Goal: Answer question/provide support

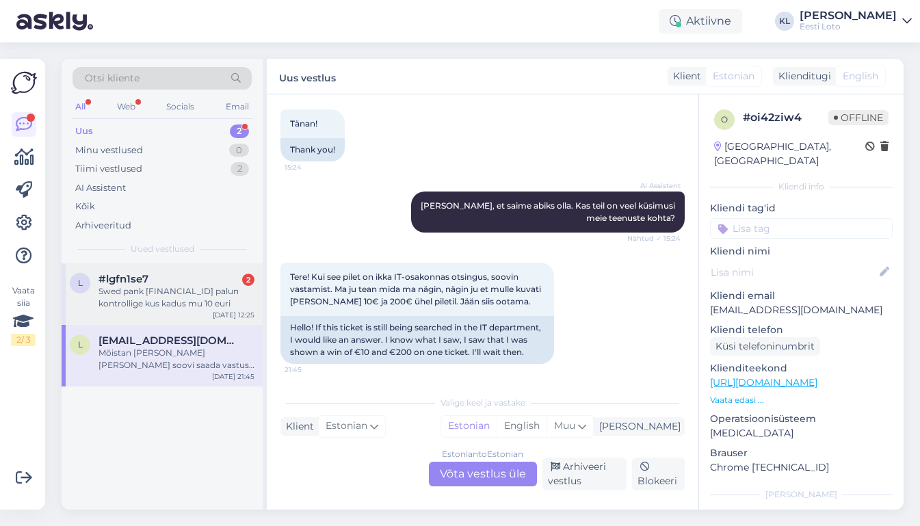
click at [171, 285] on div "Swed pank [FINANCIAL_ID] palun kontrollige kus kadus mu 10 euri" at bounding box center [176, 297] width 156 height 25
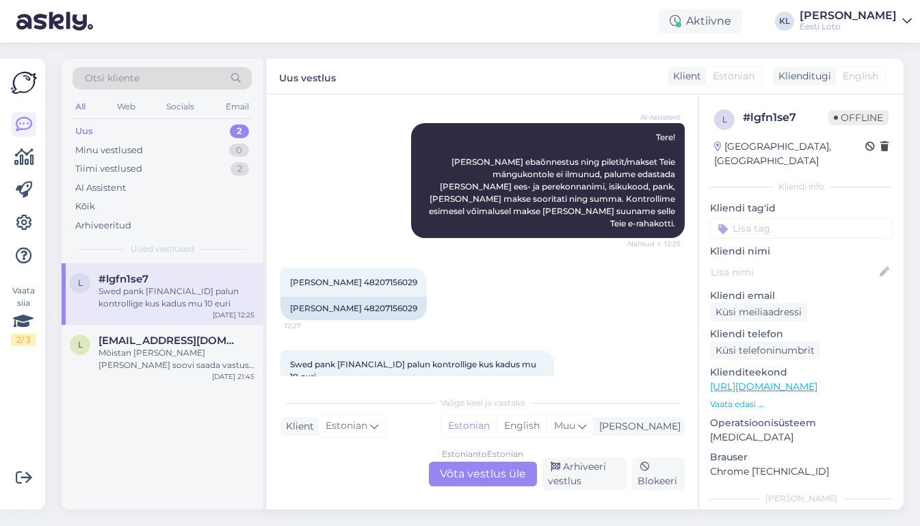
click at [475, 470] on div "Estonian to Estonian Võta vestlus üle" at bounding box center [483, 474] width 108 height 25
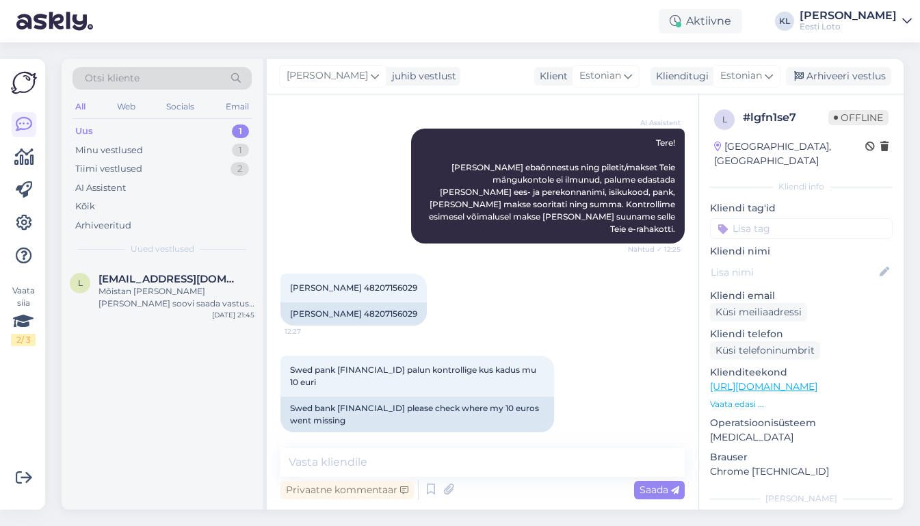
scroll to position [183, 0]
click at [388, 283] on span "[PERSON_NAME] 48207156029" at bounding box center [353, 288] width 127 height 10
copy span "48207156029"
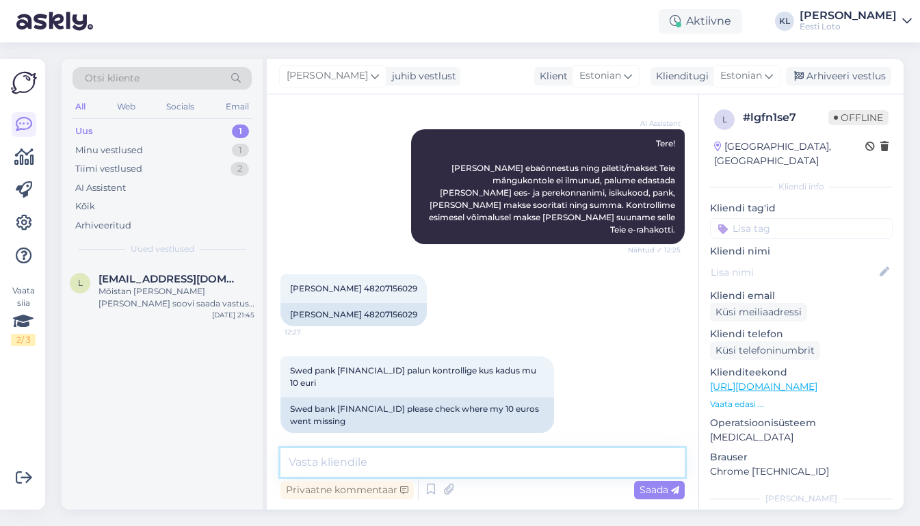
click at [477, 454] on textarea at bounding box center [482, 462] width 404 height 29
paste textarea "Kahjuks Teie makse ebaõnnestus tehnilise [PERSON_NAME] tõttu. Kontrollisime mak…"
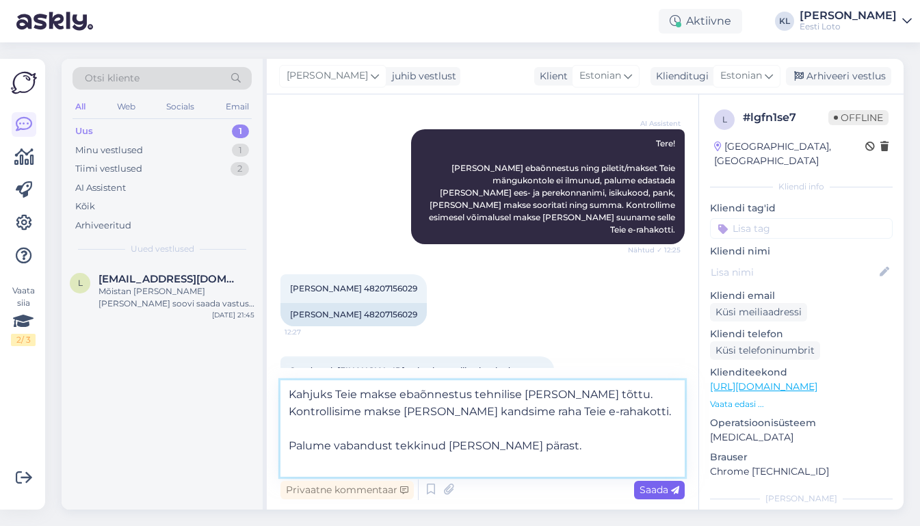
type textarea "Kahjuks Teie makse ebaõnnestus tehnilise [PERSON_NAME] tõttu. Kontrollisime mak…"
click at [651, 485] on span "Saada" at bounding box center [659, 489] width 40 height 12
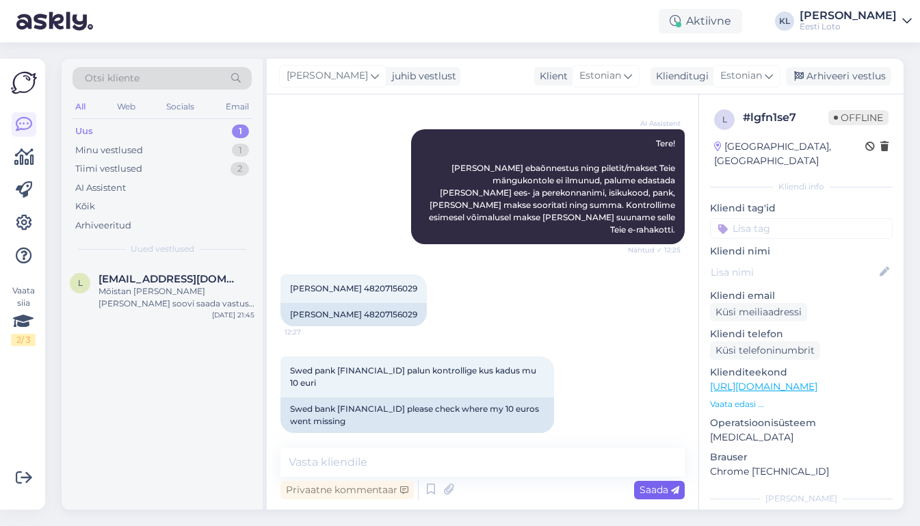
scroll to position [291, 0]
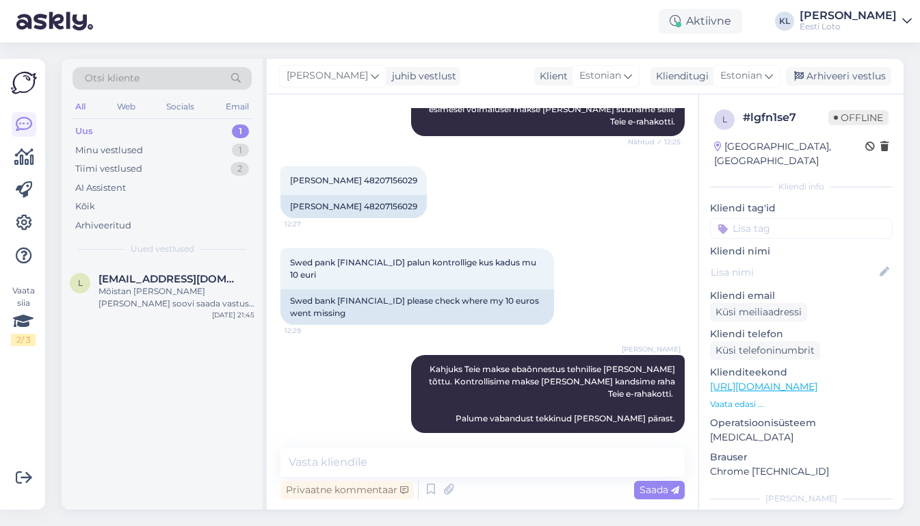
click at [779, 218] on input at bounding box center [801, 228] width 183 height 21
type input "e-r"
click at [797, 262] on span "E-rahakott" at bounding box center [786, 266] width 44 height 8
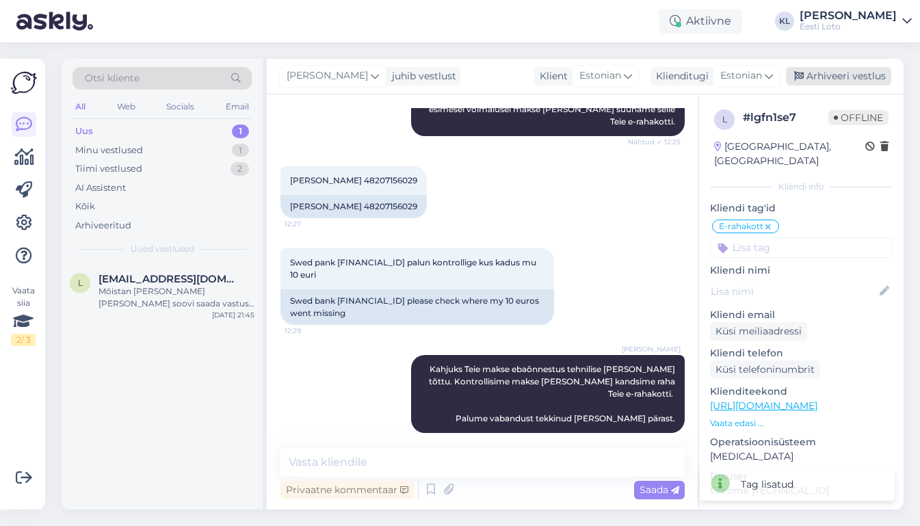
click at [847, 77] on div "Arhiveeri vestlus" at bounding box center [838, 76] width 105 height 18
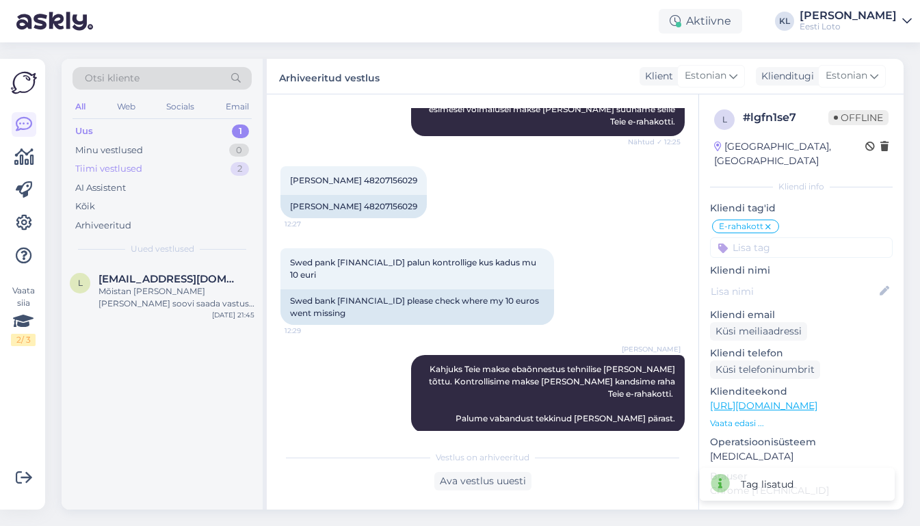
click at [217, 164] on div "Tiimi vestlused 2" at bounding box center [161, 168] width 179 height 19
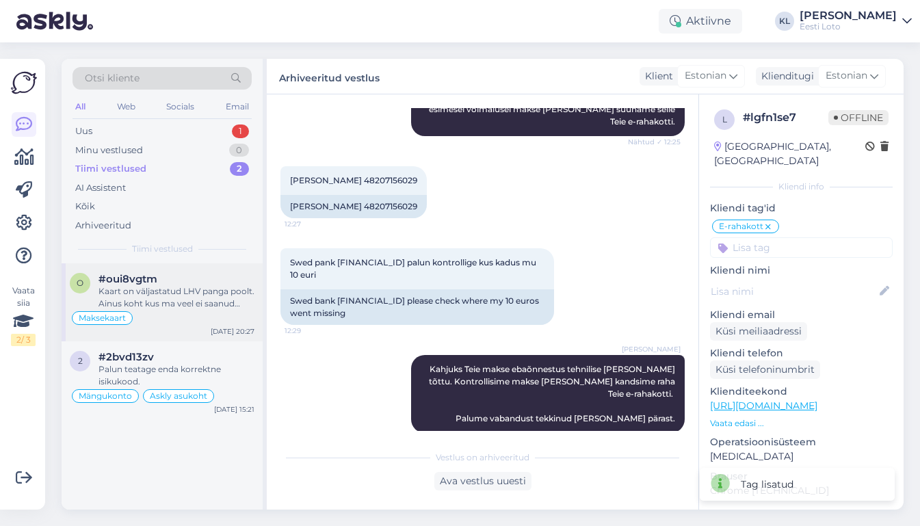
click at [225, 282] on div "#oui8vgtm" at bounding box center [176, 279] width 156 height 12
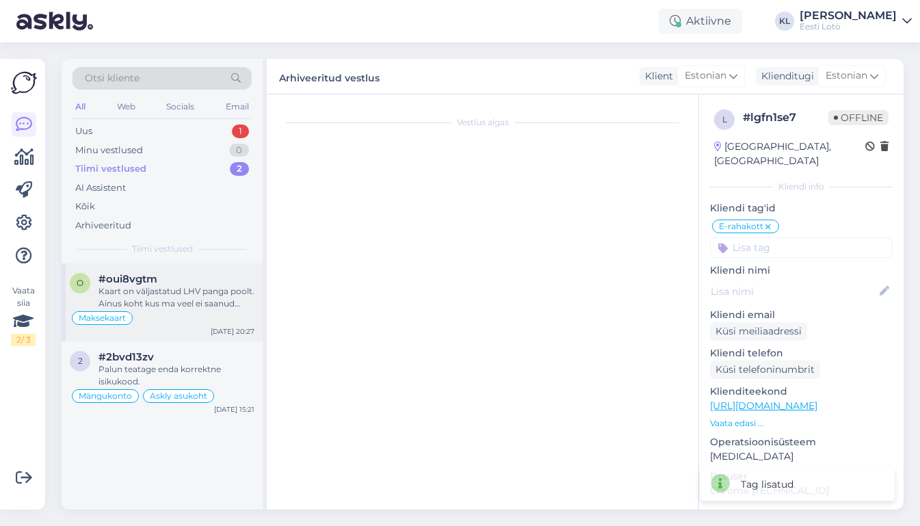
scroll to position [1295, 0]
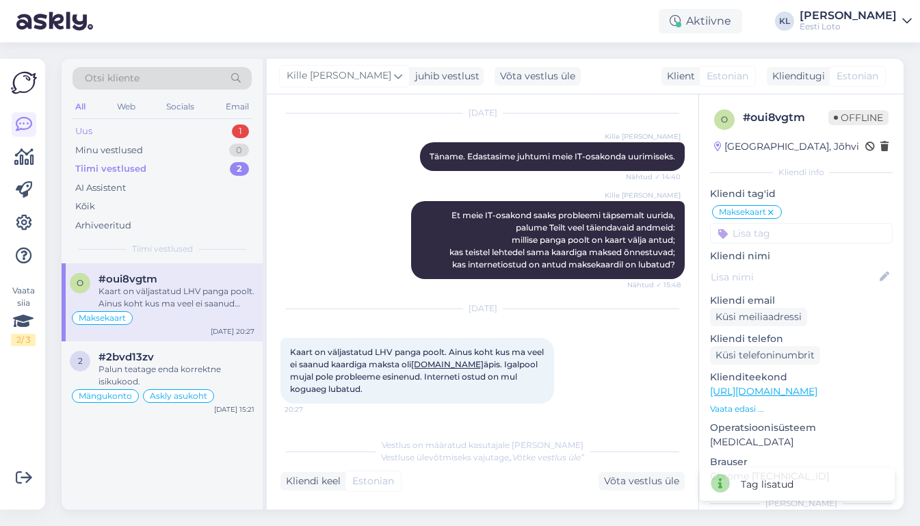
click at [181, 127] on div "Uus 1" at bounding box center [161, 131] width 179 height 19
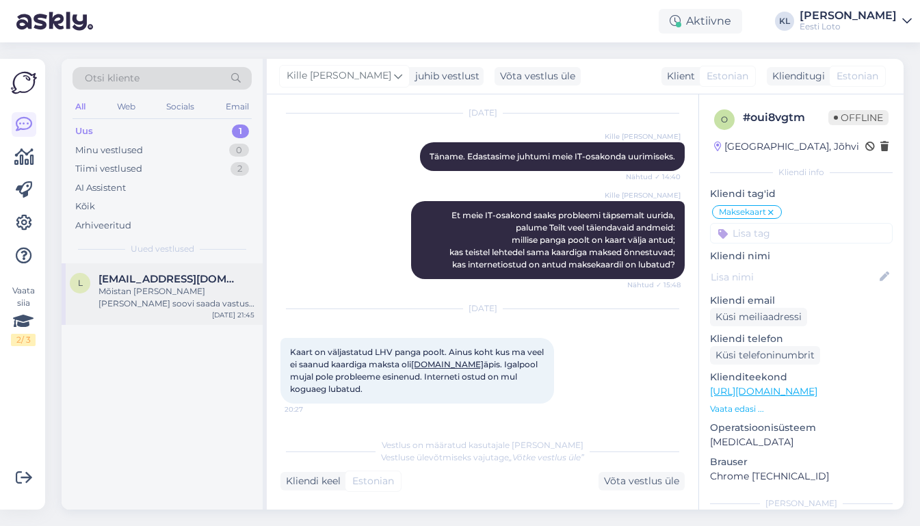
click at [160, 293] on div "Mõistan [PERSON_NAME] [PERSON_NAME] soovi saada vastust oma pileti kohta. Teie …" at bounding box center [176, 297] width 156 height 25
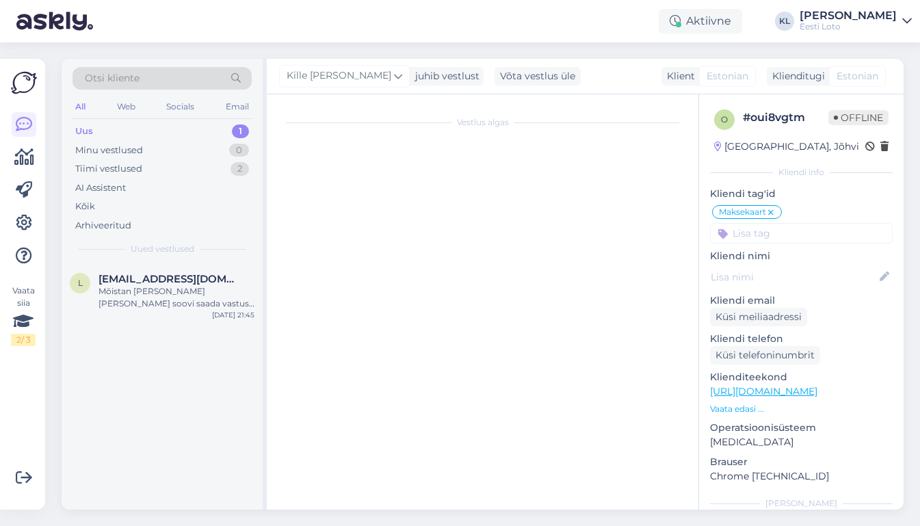
scroll to position [3612, 0]
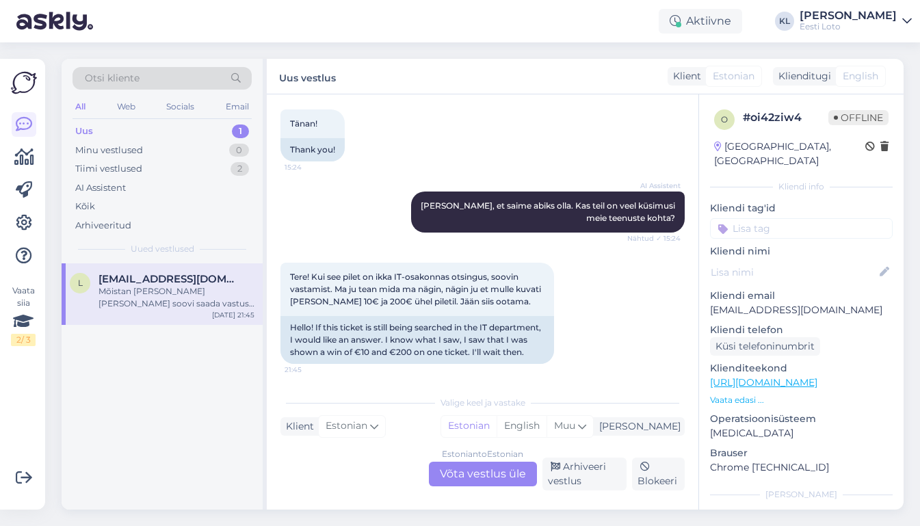
click at [455, 466] on div "Estonian to Estonian Võta vestlus üle" at bounding box center [483, 474] width 108 height 25
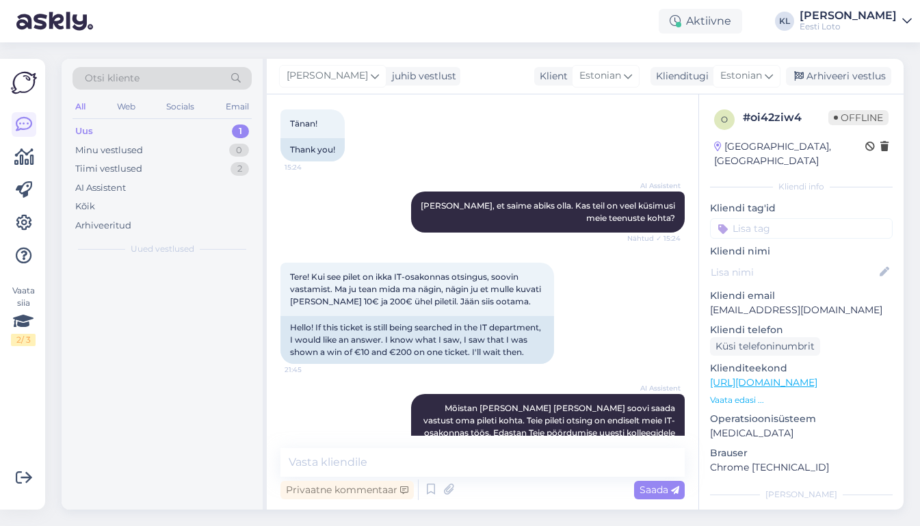
scroll to position [3552, 0]
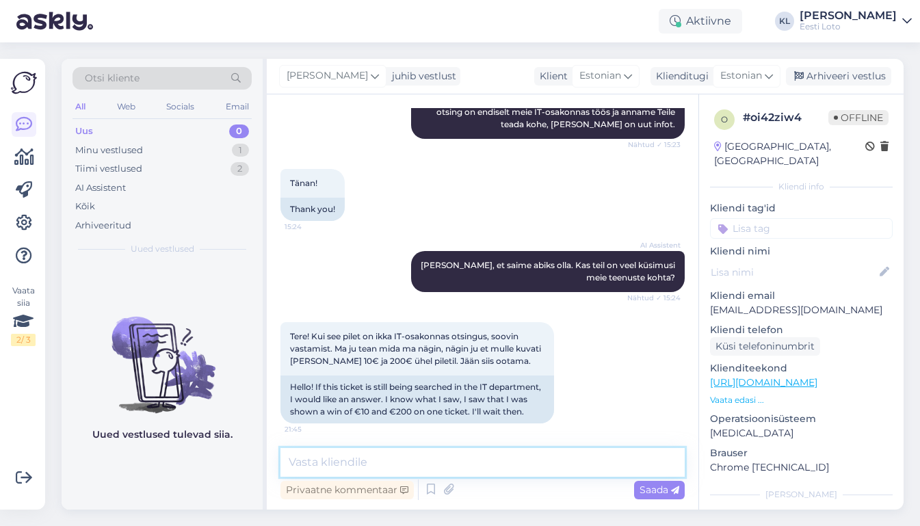
click at [355, 468] on textarea at bounding box center [482, 462] width 404 height 29
click at [539, 462] on textarea at bounding box center [482, 462] width 404 height 29
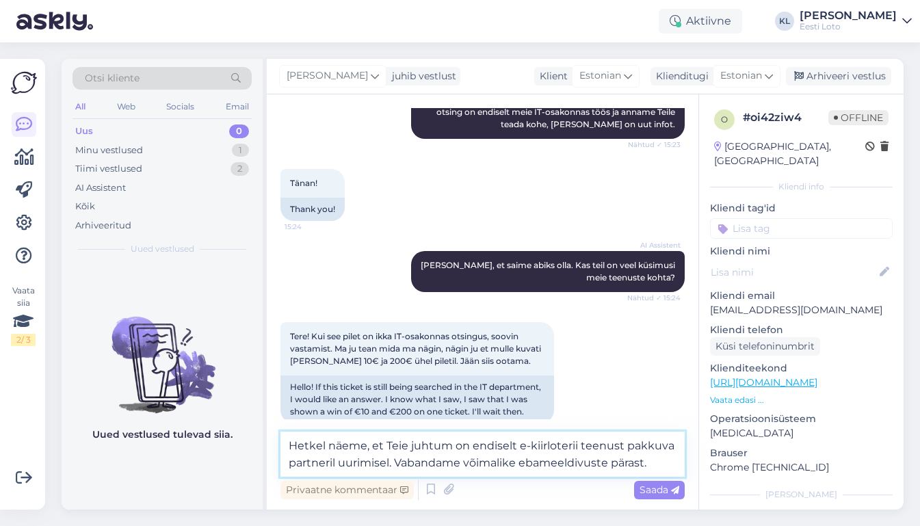
click at [669, 448] on textarea "Hetkel näeme, et Teie juhtum on endiselt e-kiirloterii teenust pakkuva partneri…" at bounding box center [482, 453] width 404 height 45
click at [654, 460] on textarea "Hetkel näeme, et [PERSON_NAME] juhtum on endiselt e-kiirloterii teenust pakkuva…" at bounding box center [482, 453] width 404 height 45
click at [393, 466] on textarea "Hetkel näeme, et [PERSON_NAME] juhtum on endiselt e-kiirloterii teenust pakkuva…" at bounding box center [482, 453] width 404 height 45
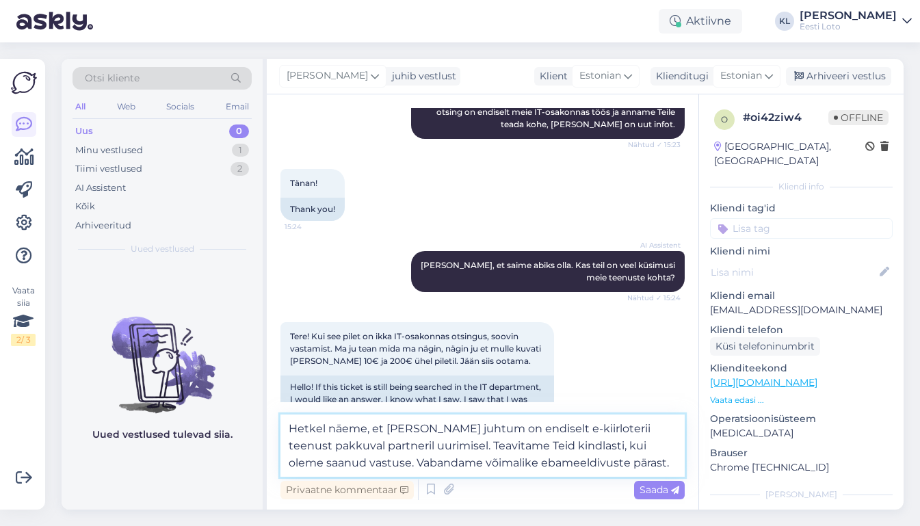
click at [587, 466] on textarea "Hetkel näeme, et [PERSON_NAME] juhtum on endiselt e-kiirloterii teenust pakkuva…" at bounding box center [482, 445] width 404 height 62
type textarea "Hetkel näeme, et [PERSON_NAME] juhtum on endiselt e-kiirloterii teenust pakkuva…"
click at [645, 485] on span "Saada" at bounding box center [659, 489] width 40 height 12
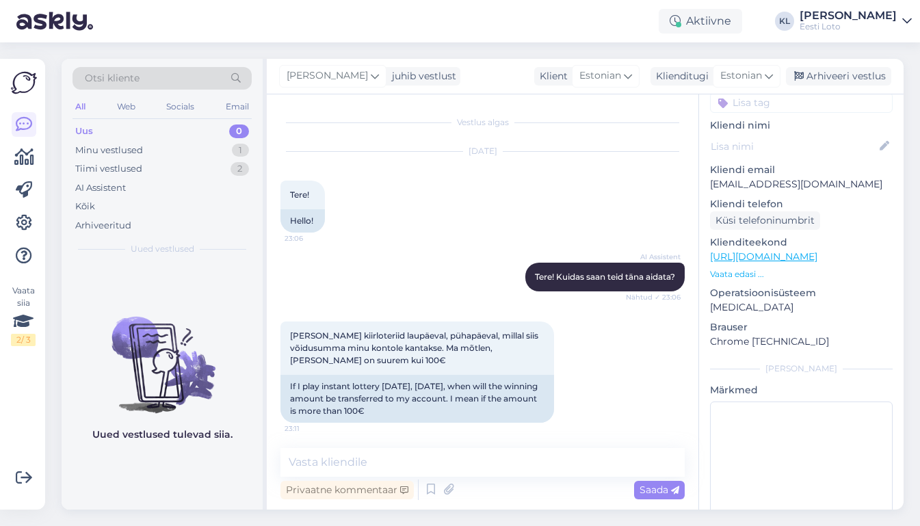
scroll to position [0, 0]
drag, startPoint x: 843, startPoint y: 174, endPoint x: 703, endPoint y: 176, distance: 140.2
click at [703, 176] on div "o # oi42ziw4 Offline [GEOGRAPHIC_DATA], [GEOGRAPHIC_DATA] Kliendi info Kliendi …" at bounding box center [801, 257] width 204 height 576
copy p "[EMAIL_ADDRESS][DOMAIN_NAME]"
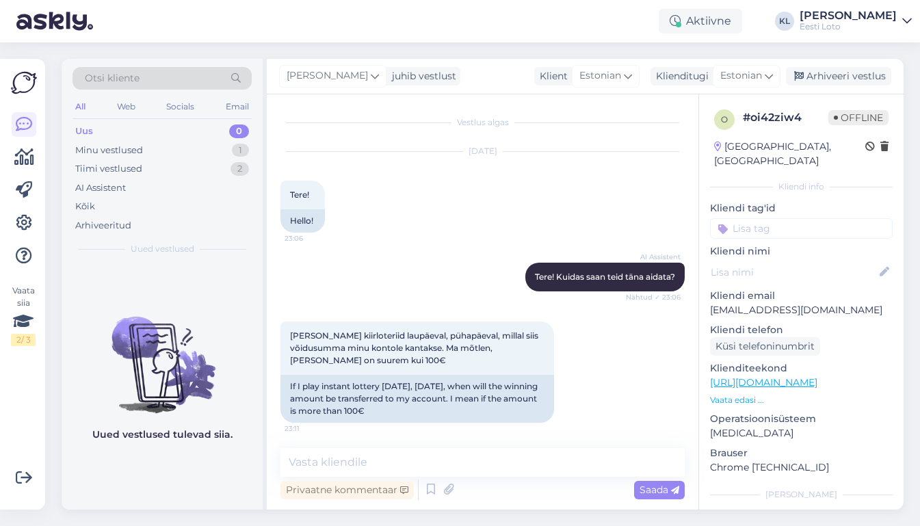
click at [763, 218] on input at bounding box center [801, 228] width 183 height 21
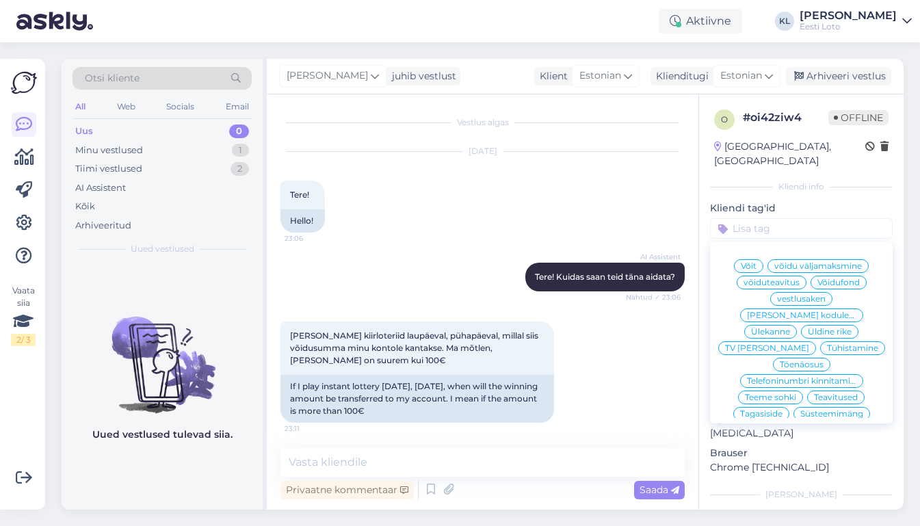
click at [846, 141] on div "[GEOGRAPHIC_DATA], [GEOGRAPHIC_DATA]" at bounding box center [801, 153] width 174 height 29
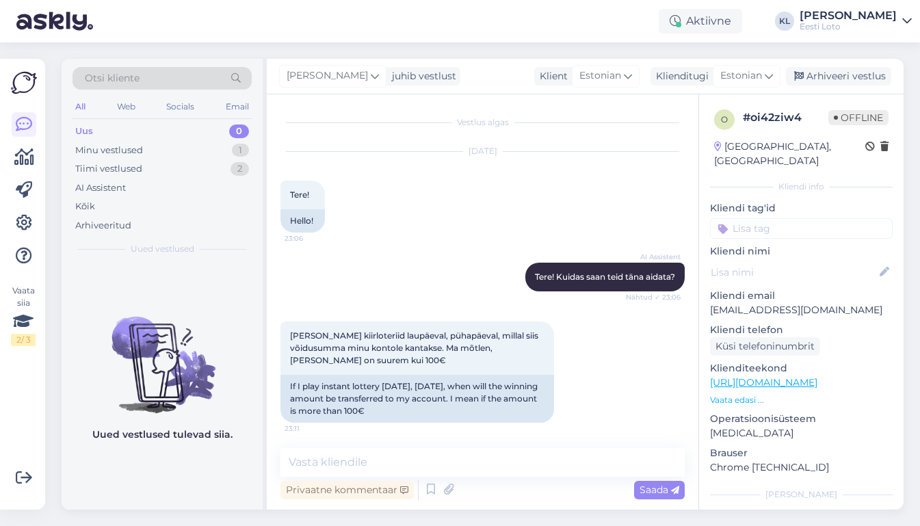
click at [765, 223] on input at bounding box center [801, 228] width 183 height 21
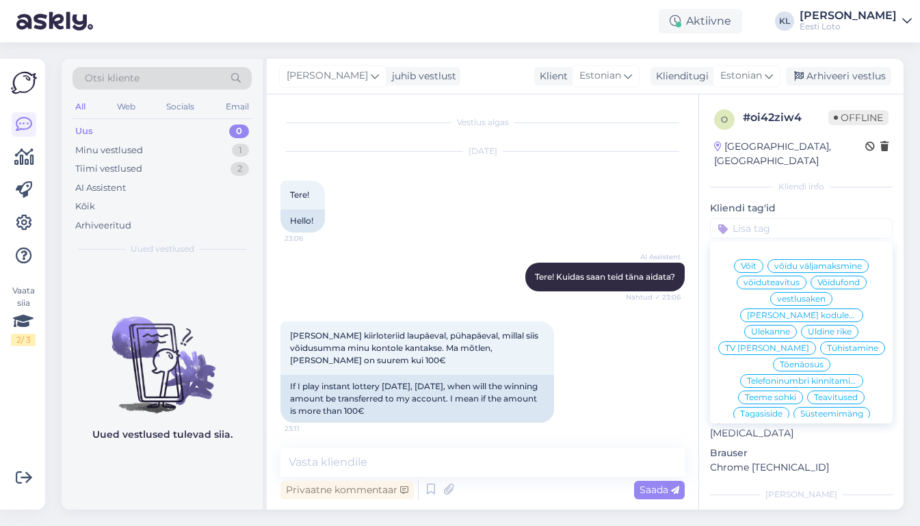
click at [669, 230] on div "[DATE] Tere! 23:06 Hello!" at bounding box center [482, 192] width 404 height 111
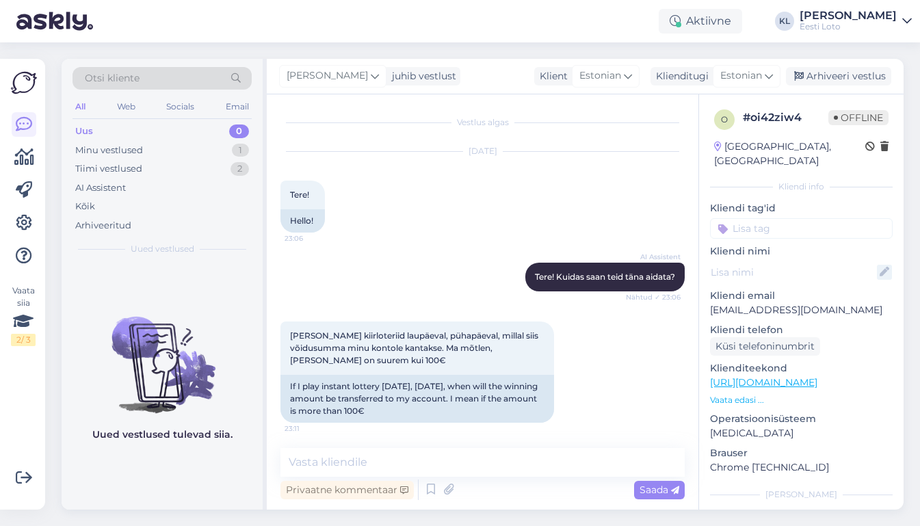
click at [885, 265] on icon at bounding box center [884, 272] width 15 height 15
paste input "LIILIJA"
type input "[PERSON_NAME]"
click at [845, 319] on div "o # oi42ziw4 Offline [GEOGRAPHIC_DATA], [GEOGRAPHIC_DATA] Kliendi info Kliendi …" at bounding box center [801, 382] width 204 height 576
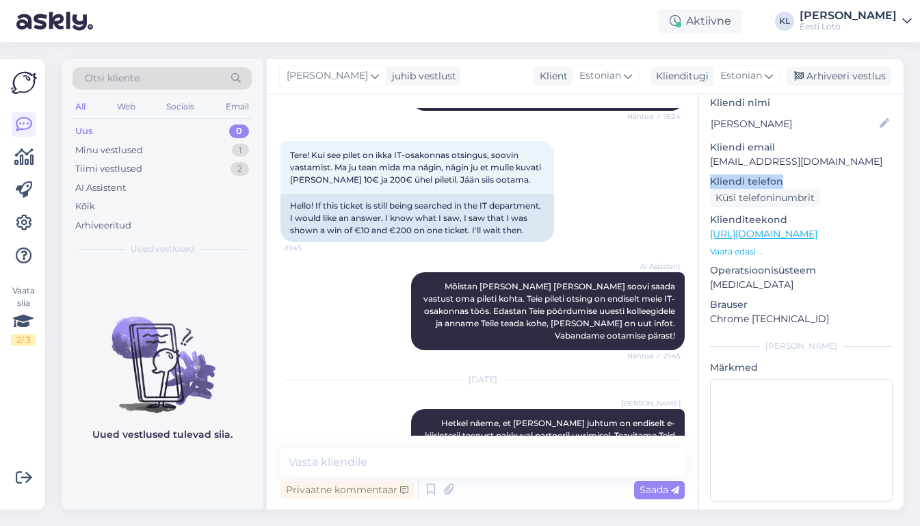
scroll to position [3677, 0]
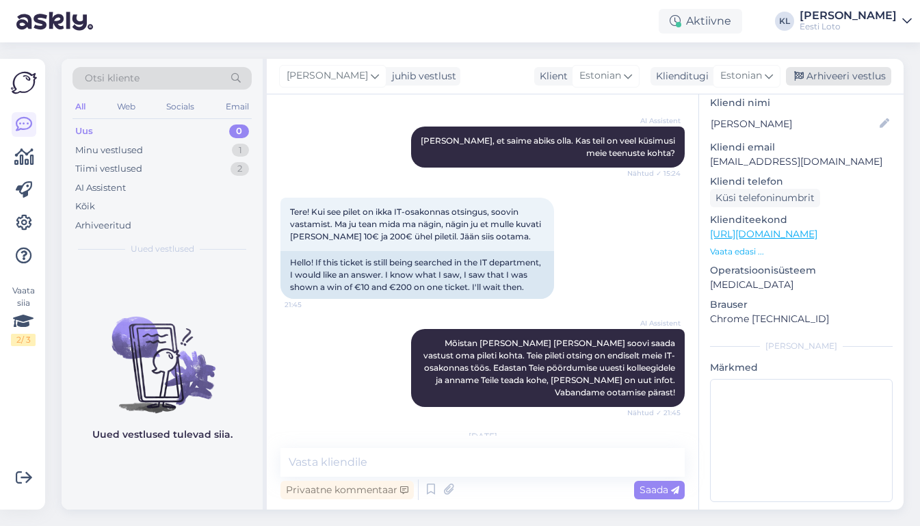
click at [840, 76] on div "Arhiveeri vestlus" at bounding box center [838, 76] width 105 height 18
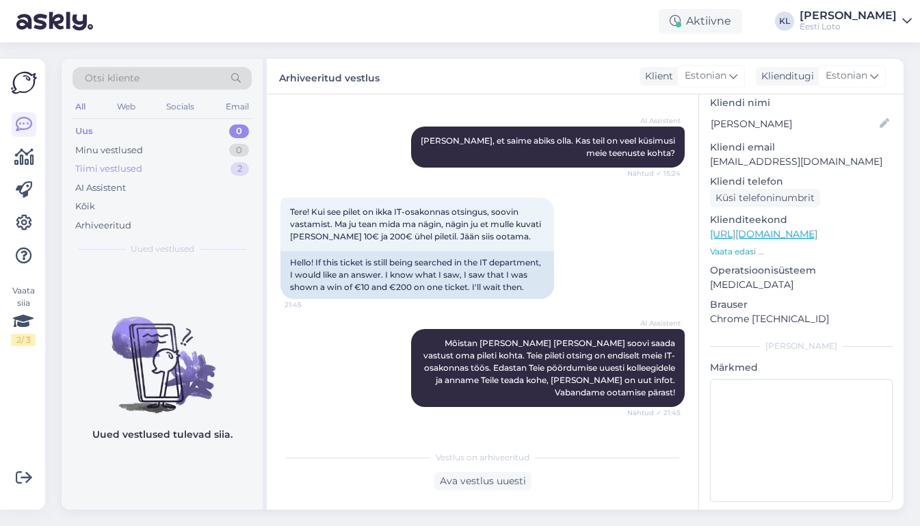
click at [159, 170] on div "Tiimi vestlused 2" at bounding box center [161, 168] width 179 height 19
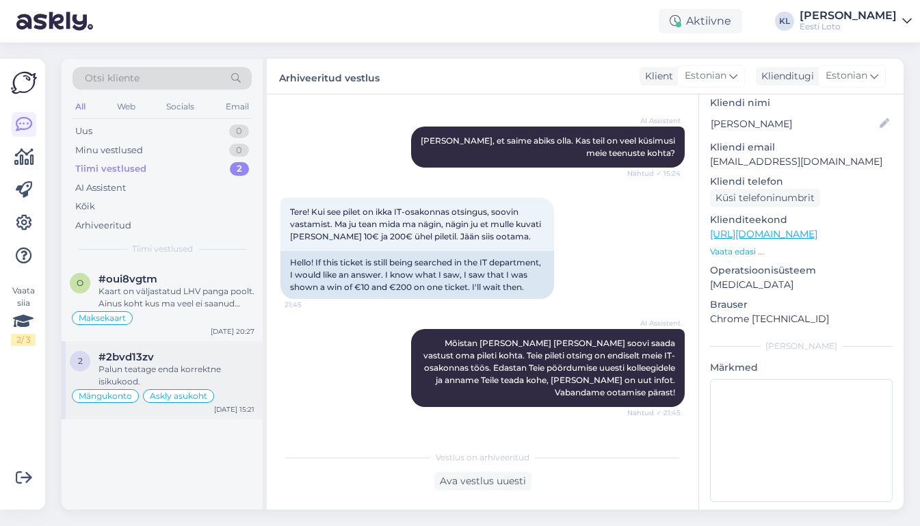
click at [200, 366] on div "Palun teatage enda korrektne isikukood." at bounding box center [176, 375] width 156 height 25
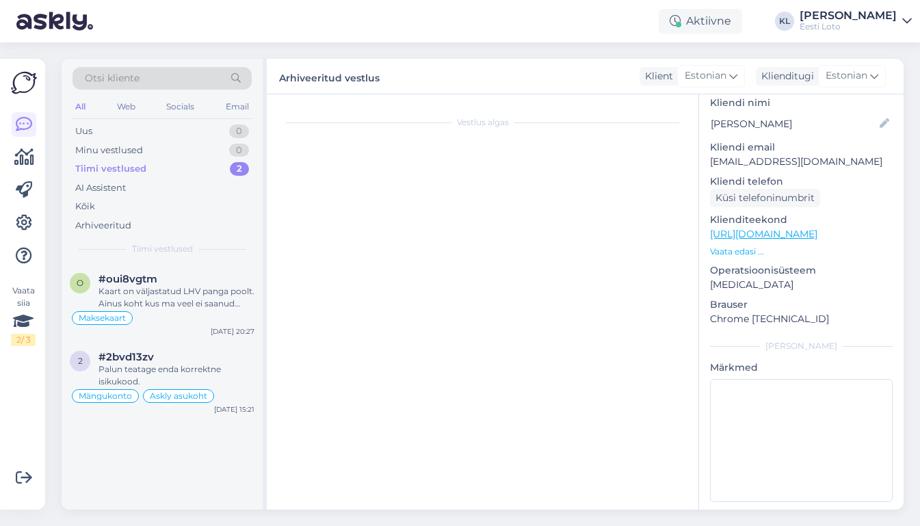
scroll to position [2965, 0]
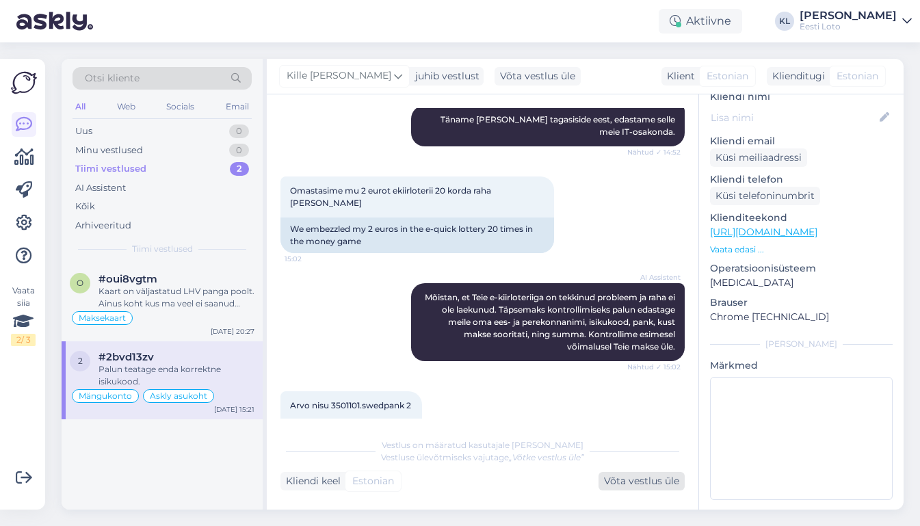
click at [622, 484] on div "Võta vestlus üle" at bounding box center [641, 481] width 86 height 18
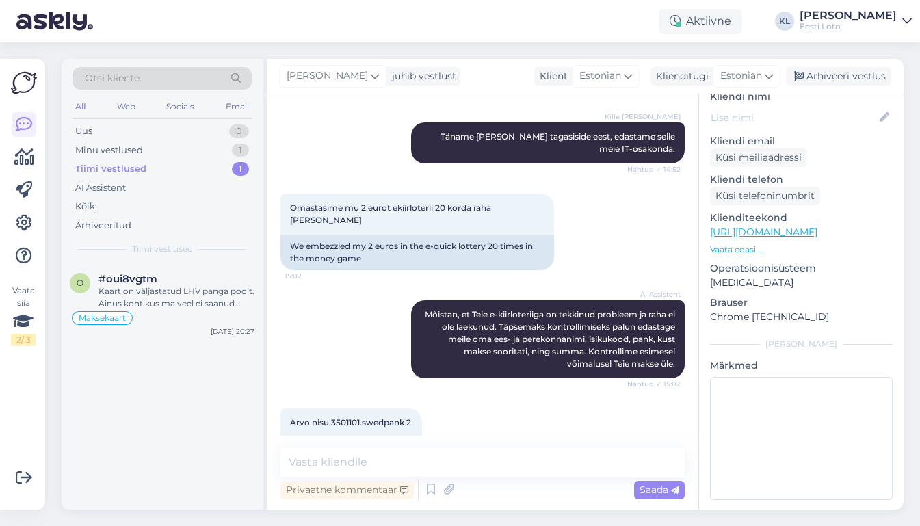
click at [836, 90] on div "[PERSON_NAME] juhib vestlust Klient Estonian Klienditugi [DEMOGRAPHIC_DATA] Arh…" at bounding box center [585, 77] width 637 height 36
click at [836, 82] on div "Arhiveeri vestlus" at bounding box center [838, 76] width 105 height 18
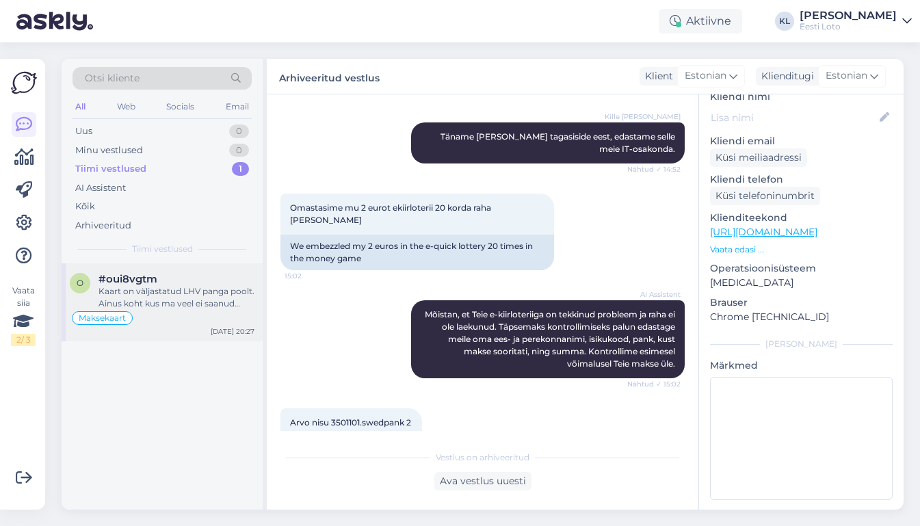
click at [169, 292] on div "Kaart on väljastatud LHV panga poolt. Ainus koht kus ma veel ei saanud kaardiga…" at bounding box center [176, 297] width 156 height 25
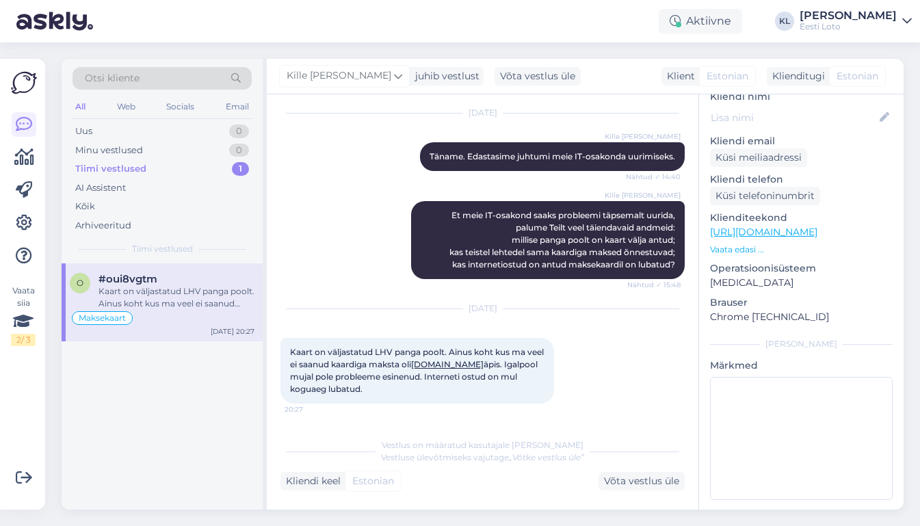
scroll to position [1295, 0]
drag, startPoint x: 375, startPoint y: 388, endPoint x: 286, endPoint y: 356, distance: 94.5
click at [286, 356] on div "Kaart on väljastatud LHV panga poolt. Ainus koht kus ma veel ei saanud kaardiga…" at bounding box center [417, 371] width 274 height 66
copy span "Kaart on väljastatud LHV panga poolt. Ainus koht kus ma veel ei saanud kaardiga…"
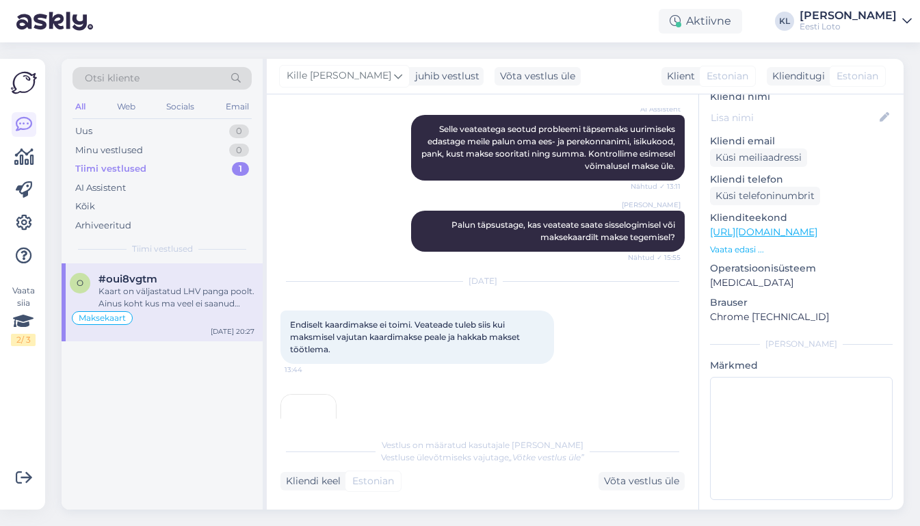
scroll to position [1057, 0]
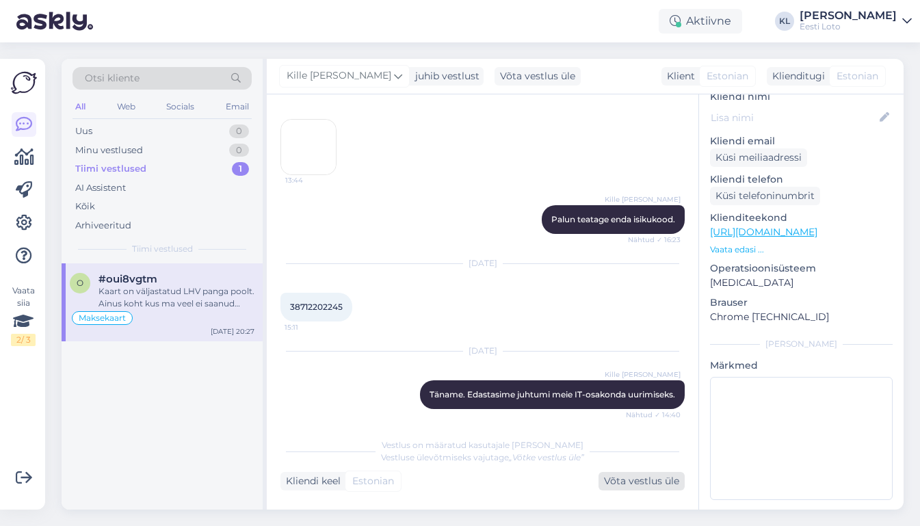
click at [650, 486] on div "Võta vestlus üle" at bounding box center [641, 481] width 86 height 18
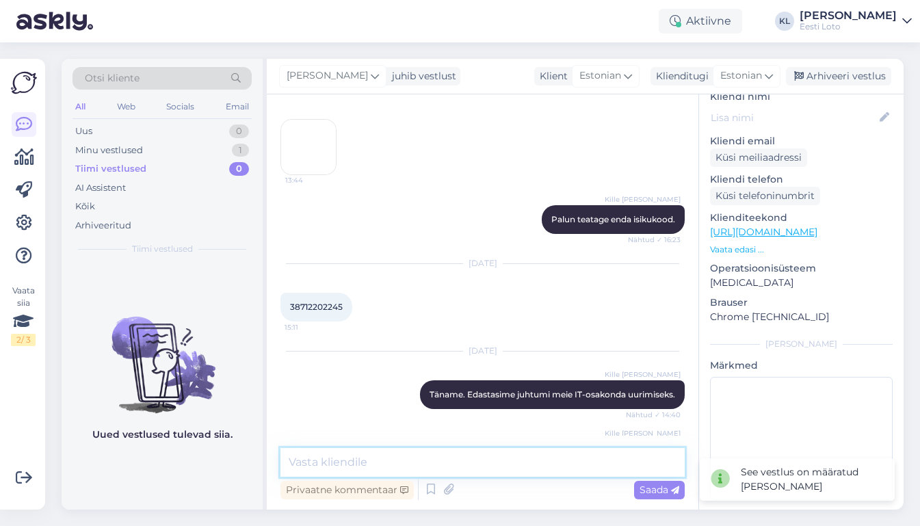
click at [454, 462] on textarea at bounding box center [482, 462] width 404 height 29
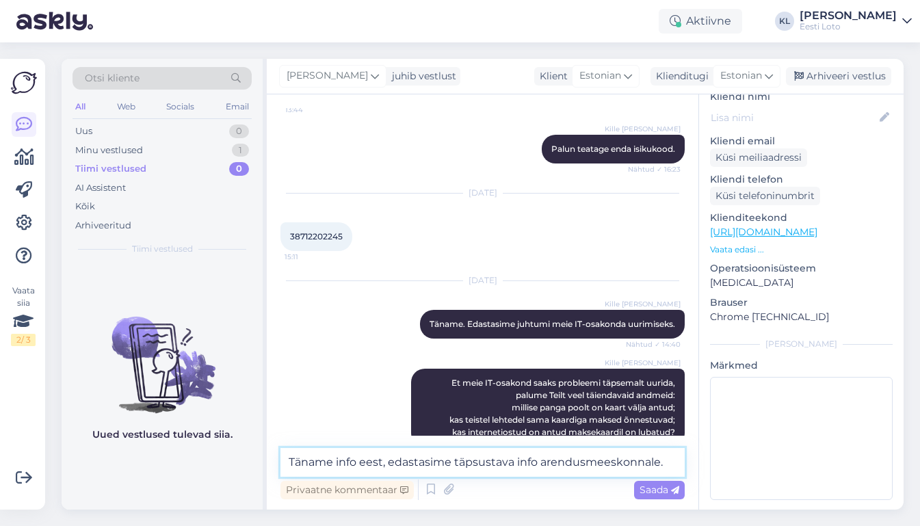
scroll to position [1055, 0]
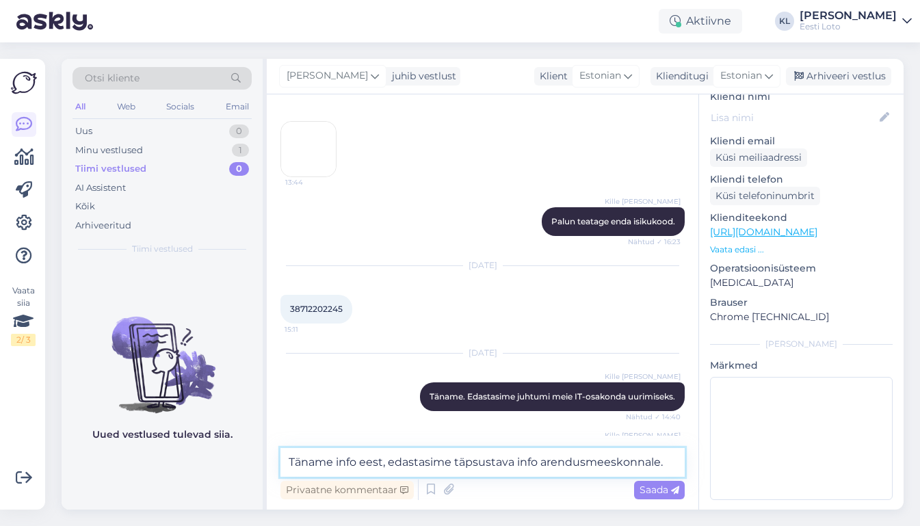
type textarea "Täname info eest, edastasime täpsustava info arendusmeeskonnale."
click at [315, 308] on span "38712202245" at bounding box center [316, 309] width 53 height 10
copy div "38712202245 15:11"
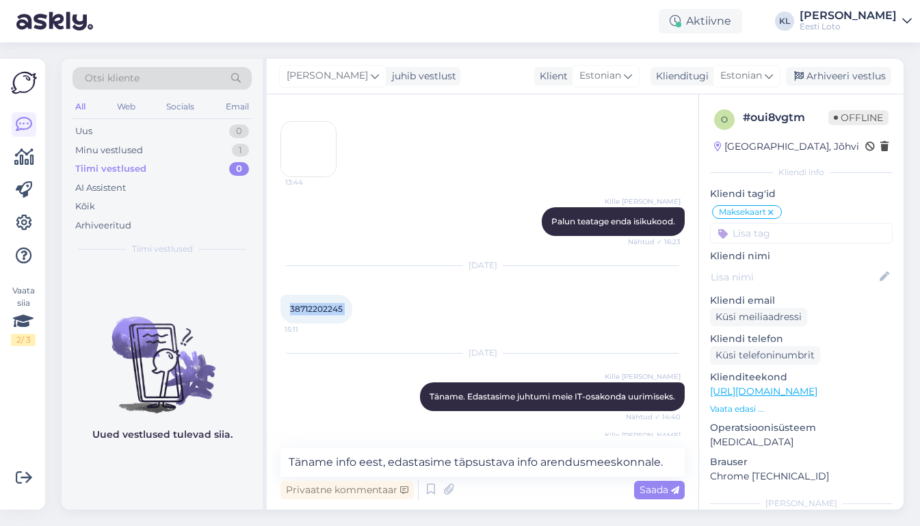
scroll to position [0, 0]
click at [888, 276] on icon at bounding box center [884, 276] width 15 height 15
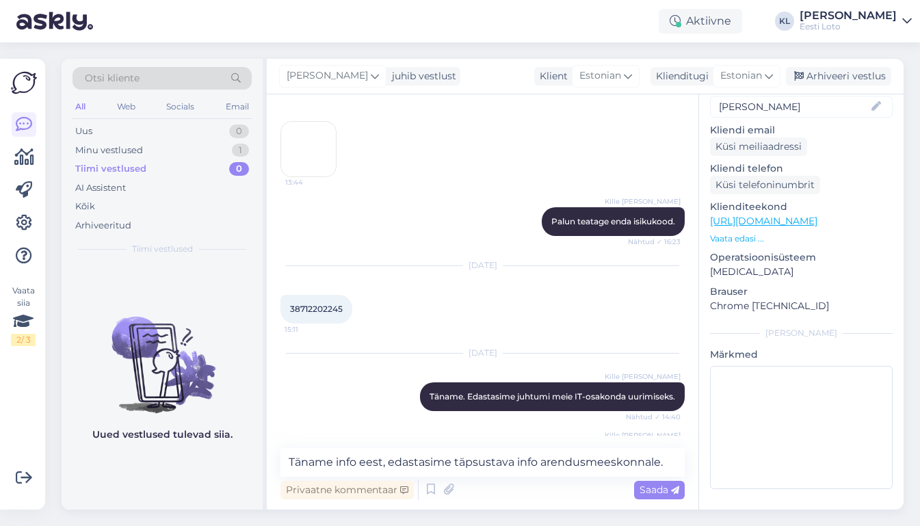
scroll to position [172, 0]
type input "[PERSON_NAME]"
click at [644, 490] on span "Saada" at bounding box center [659, 489] width 40 height 12
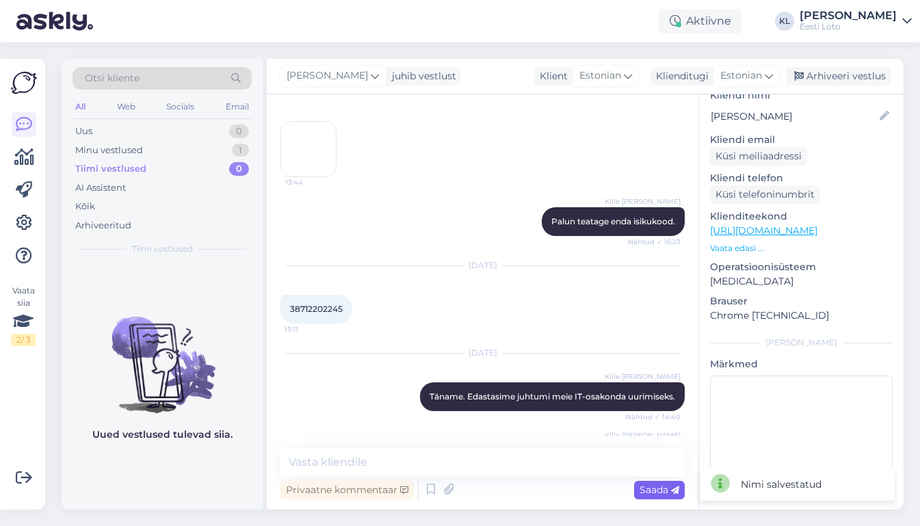
scroll to position [1378, 0]
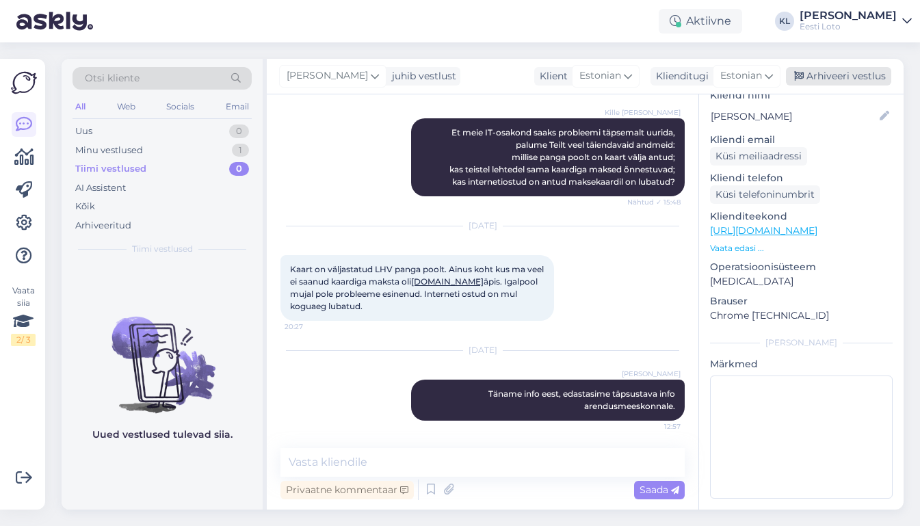
click at [821, 75] on div "Arhiveeri vestlus" at bounding box center [838, 76] width 105 height 18
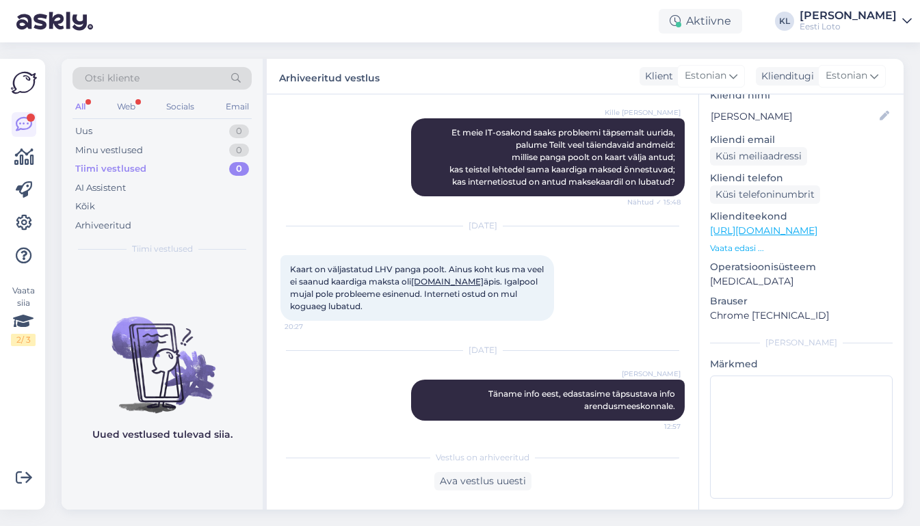
click at [85, 105] on div "All" at bounding box center [80, 107] width 16 height 18
click at [82, 102] on div "All" at bounding box center [80, 107] width 16 height 18
click at [24, 108] on div "Vaata siia 2 / 3" at bounding box center [24, 284] width 26 height 429
click at [24, 116] on icon at bounding box center [24, 124] width 16 height 16
